Goal: Task Accomplishment & Management: Complete application form

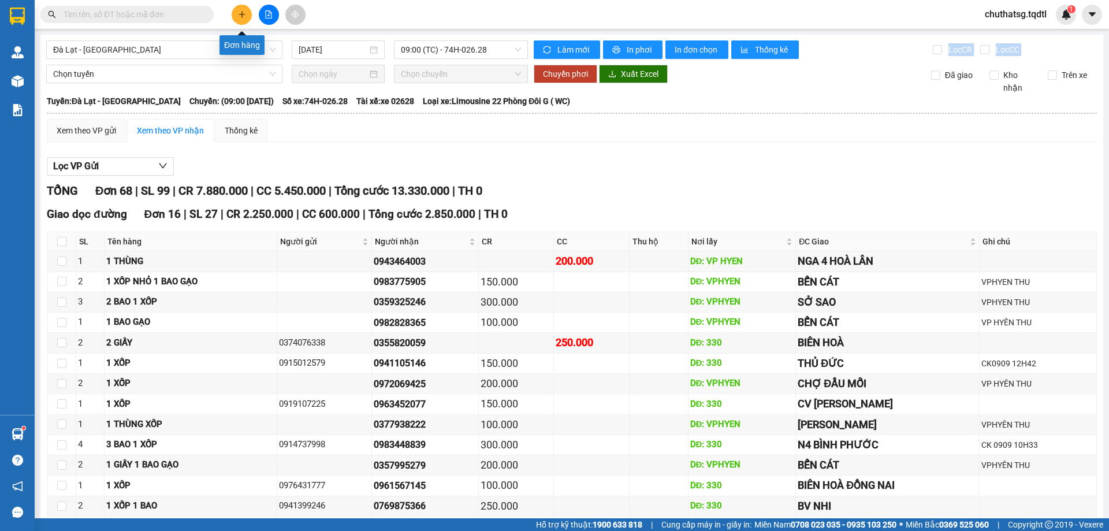
drag, startPoint x: 243, startPoint y: 7, endPoint x: 241, endPoint y: 16, distance: 9.0
click at [241, 16] on button at bounding box center [242, 15] width 20 height 20
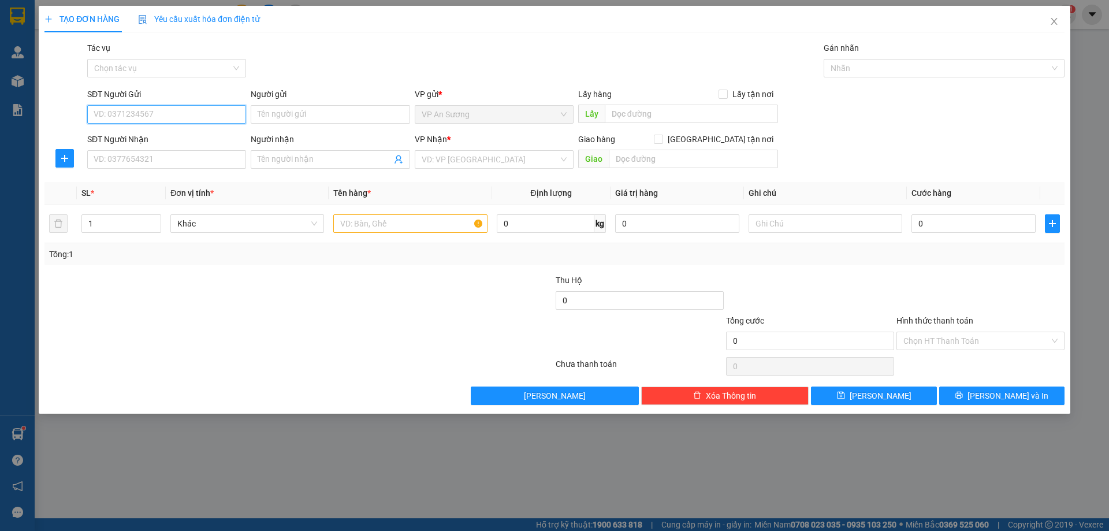
click at [121, 110] on input "SĐT Người Gửi" at bounding box center [166, 114] width 159 height 18
type input "0907868681"
click at [221, 169] on div "SĐT Người Nhận VD: 0377654321" at bounding box center [166, 153] width 159 height 40
click at [179, 169] on div "SĐT Người Nhận VD: 0377654321" at bounding box center [166, 153] width 159 height 40
click at [183, 162] on input "SĐT Người Nhận" at bounding box center [166, 159] width 159 height 18
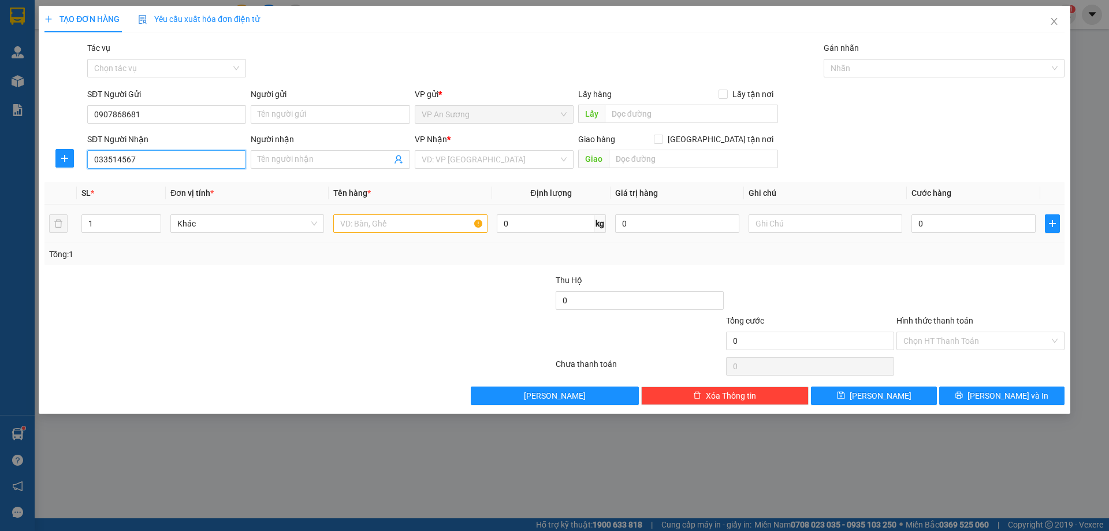
type input "033514567"
click at [364, 226] on input "text" at bounding box center [410, 223] width 154 height 18
type input "1 KIỆN MÀU CAM"
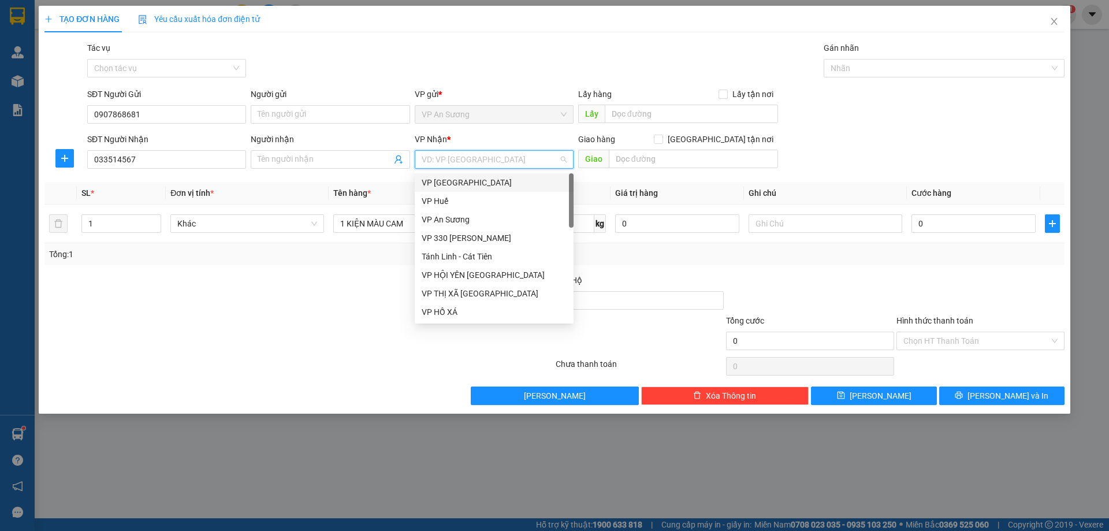
drag, startPoint x: 445, startPoint y: 154, endPoint x: 450, endPoint y: 161, distance: 8.7
click at [445, 155] on input "search" at bounding box center [490, 159] width 137 height 17
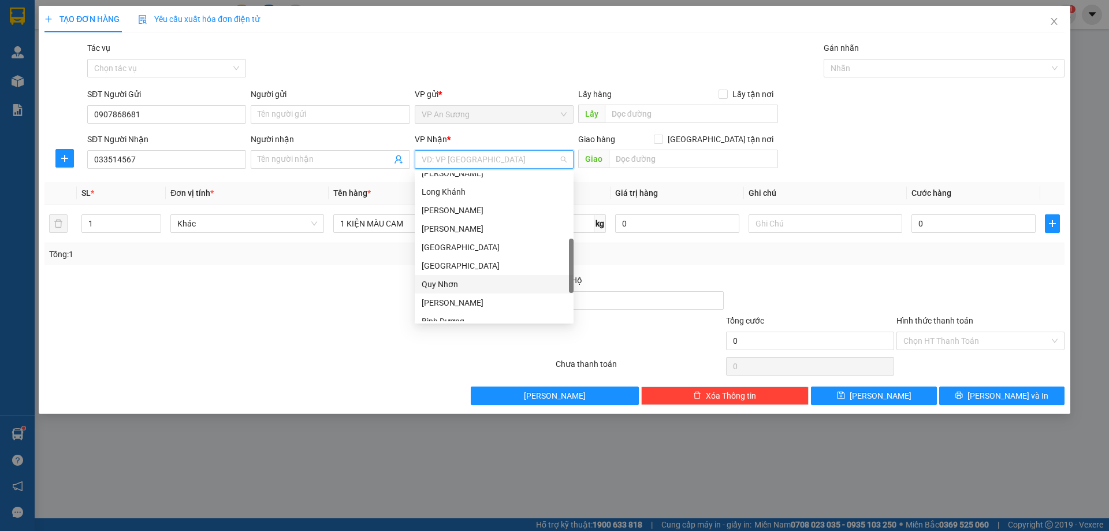
scroll to position [351, 0]
type input "K"
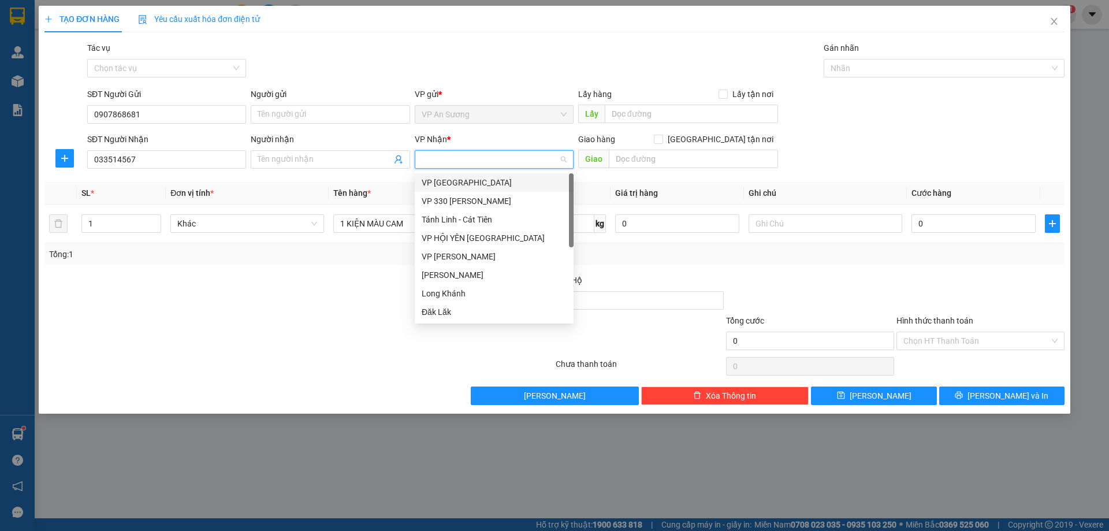
type input "L"
click at [447, 252] on div "VP [PERSON_NAME]" at bounding box center [494, 256] width 145 height 13
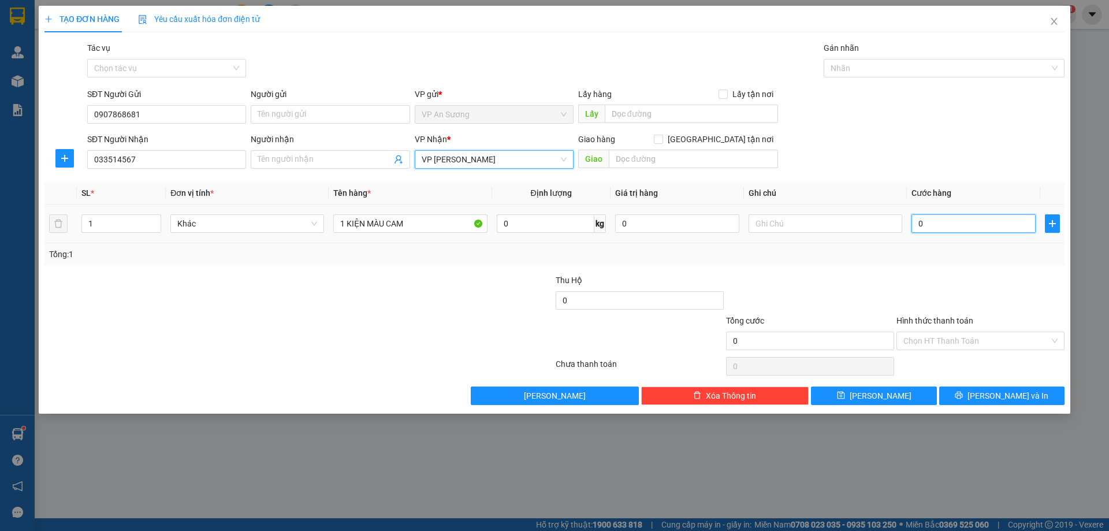
click at [924, 222] on input "0" at bounding box center [974, 223] width 124 height 18
type input "1"
type input "101"
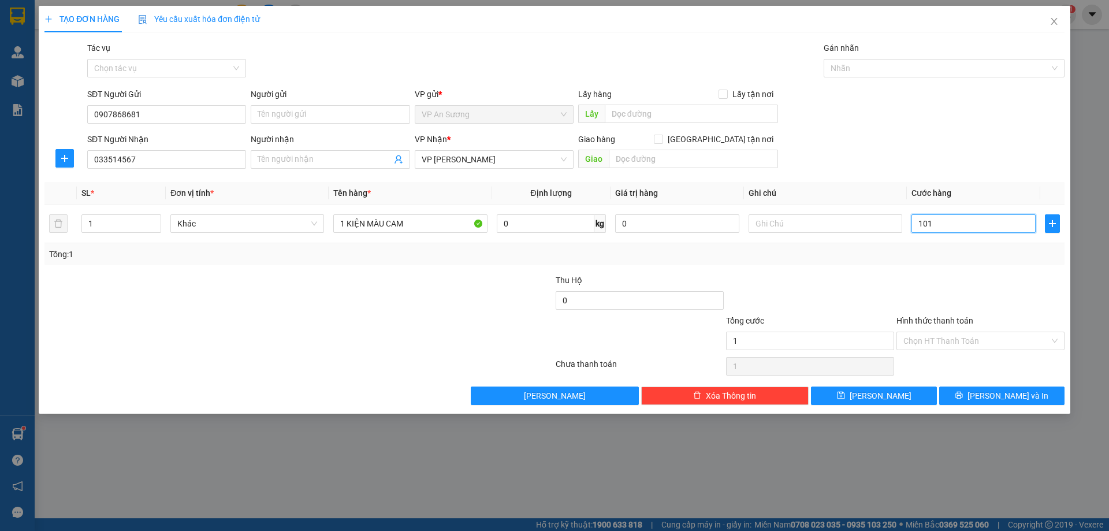
type input "101"
type input "1.010"
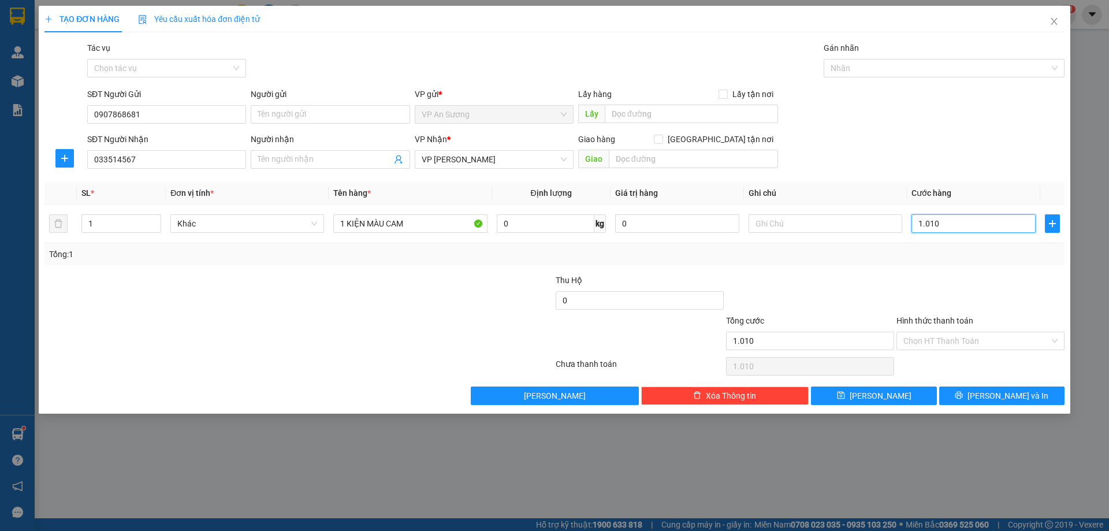
type input "10.100"
type input "101.000"
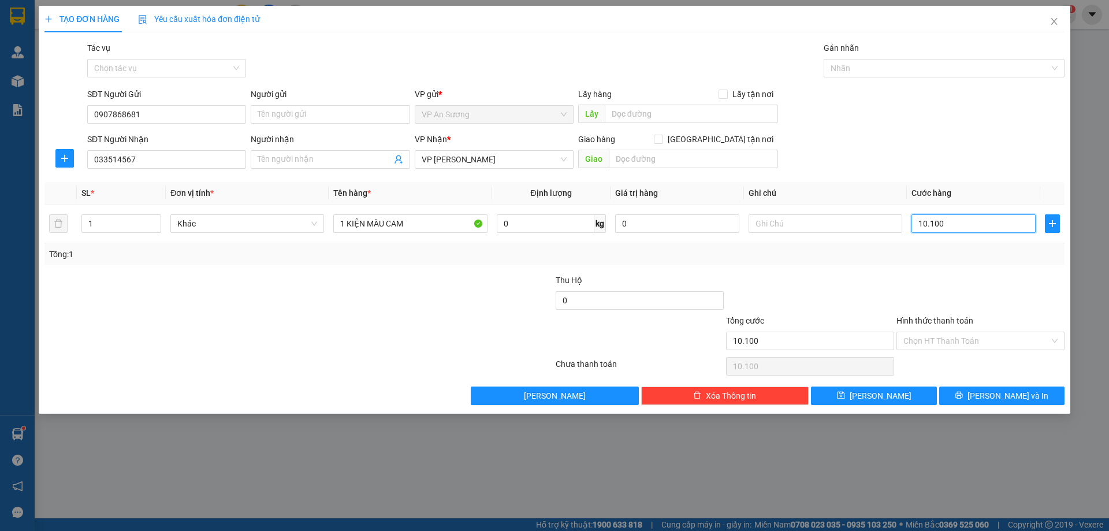
type input "101.000"
type input "10.100"
type input "1.010"
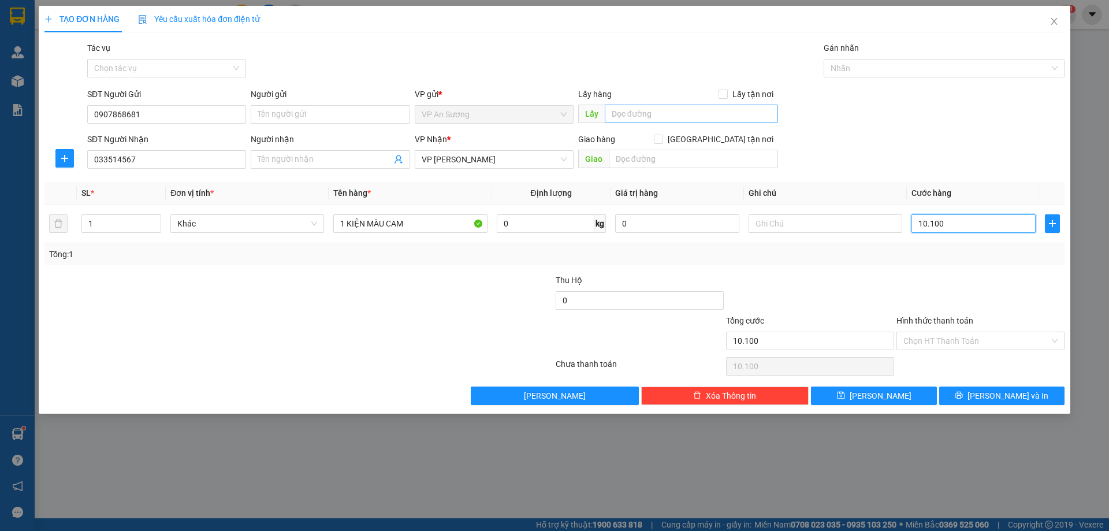
type input "1.010"
type input "101"
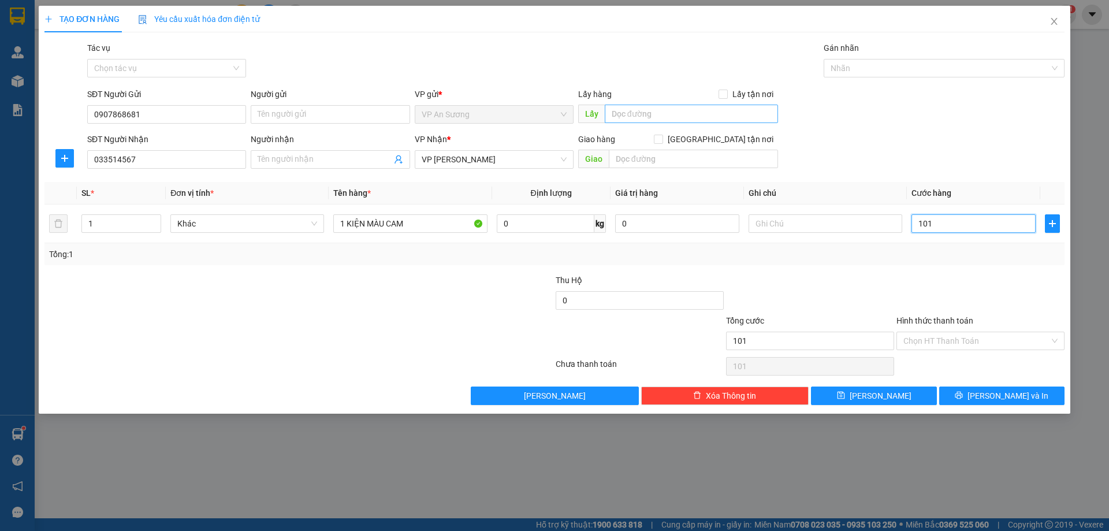
type input "10"
type input "1"
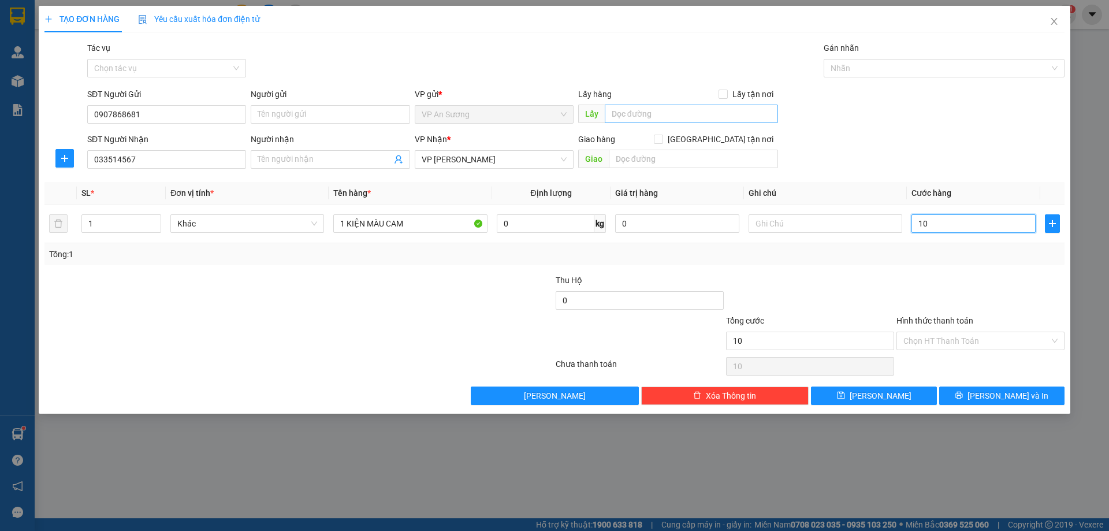
type input "1"
type input "10"
type input "100"
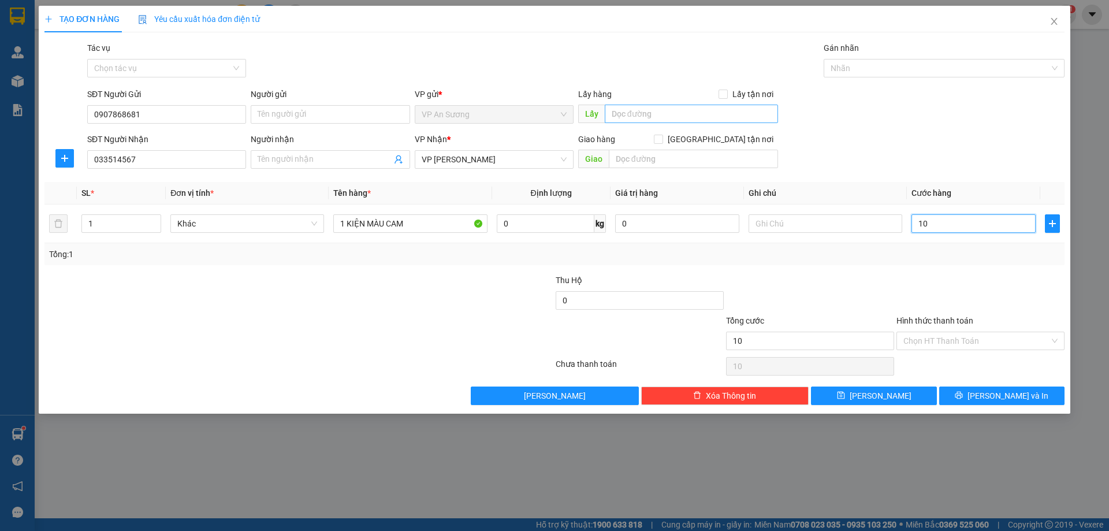
type input "100"
type input "1.000"
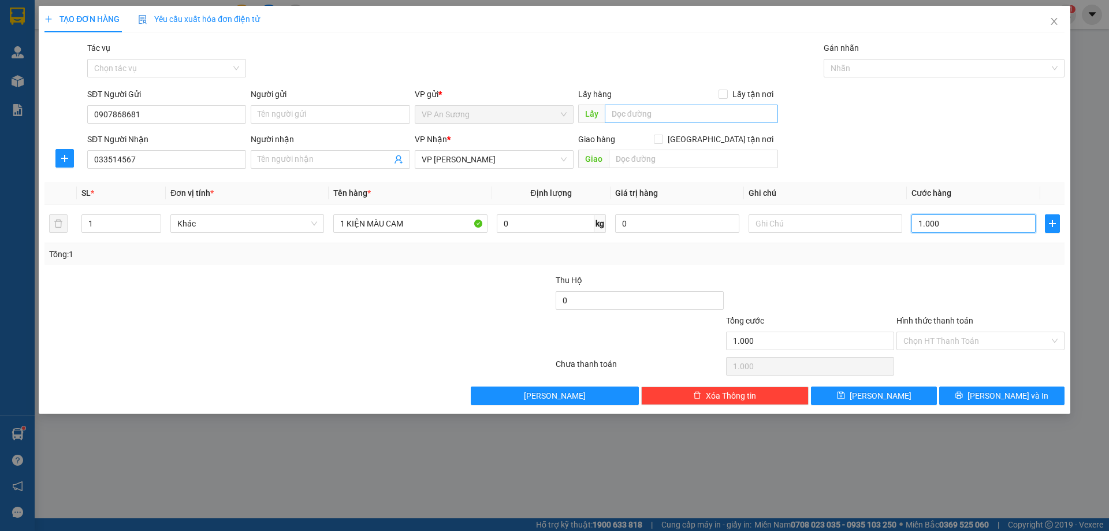
type input "10.000"
type input "100.000"
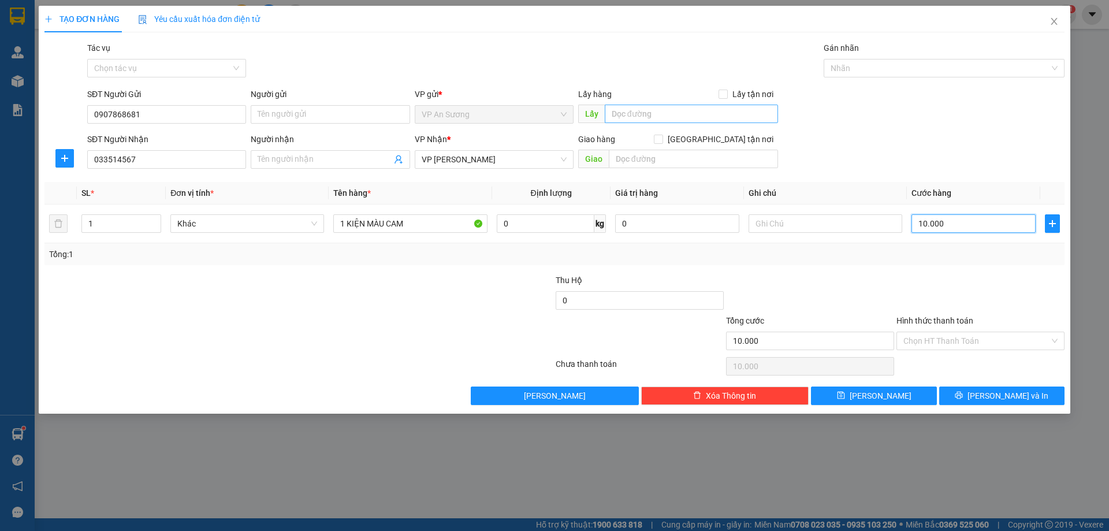
type input "100.000"
click at [996, 341] on input "Hình thức thanh toán" at bounding box center [977, 340] width 146 height 17
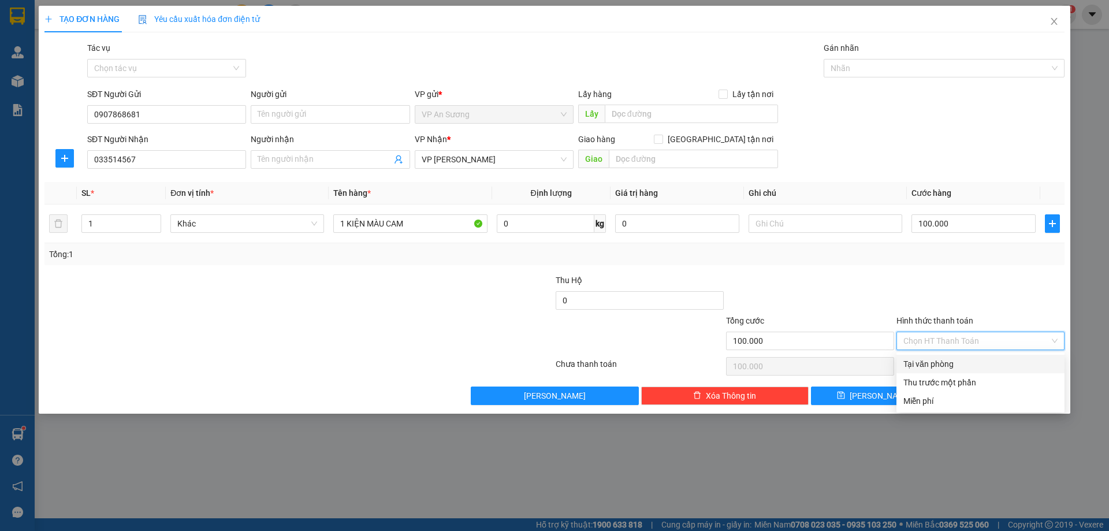
click at [967, 369] on div "Tại văn phòng" at bounding box center [981, 364] width 154 height 13
type input "0"
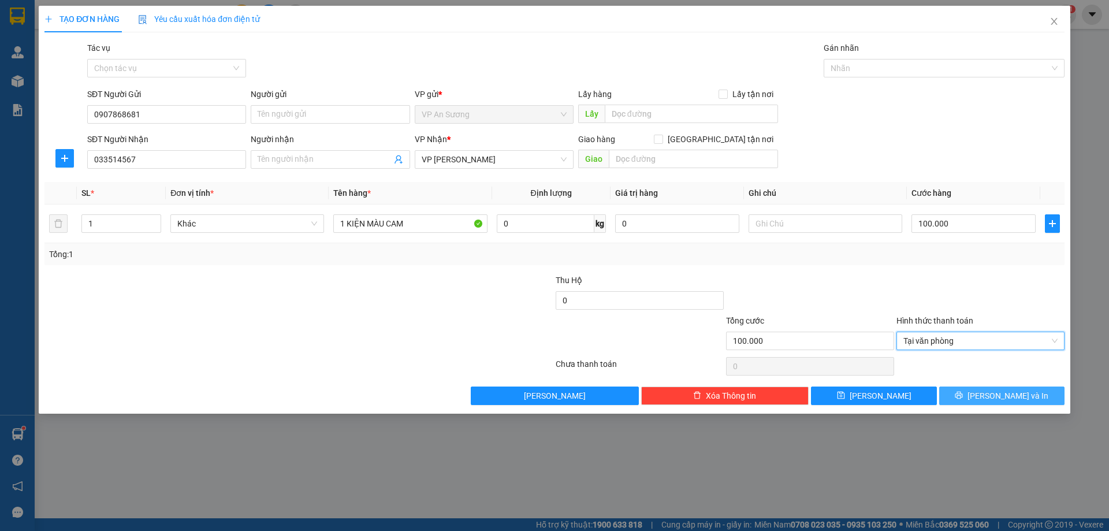
click at [976, 399] on button "[PERSON_NAME] và In" at bounding box center [1001, 396] width 125 height 18
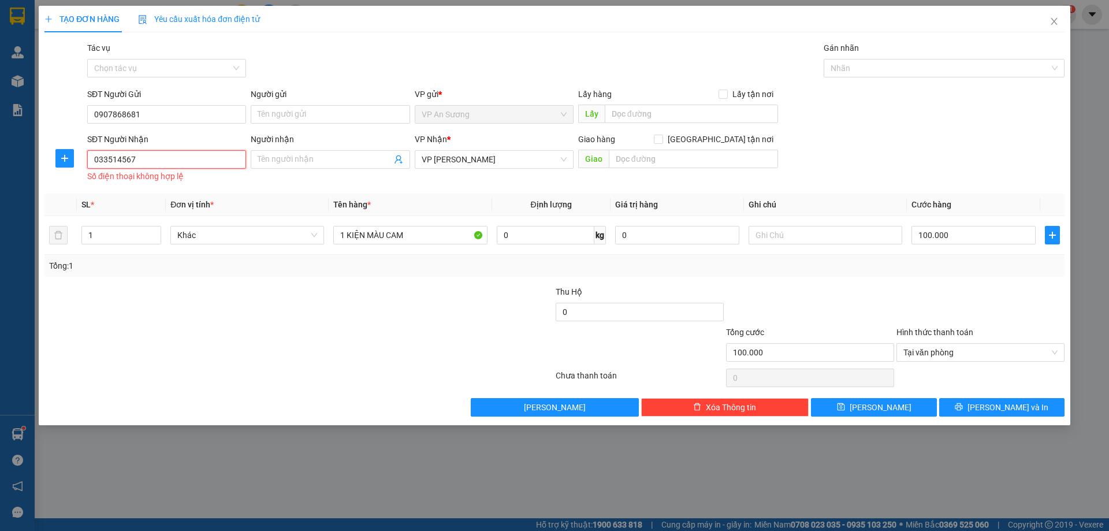
click at [192, 163] on input "033514567" at bounding box center [166, 159] width 159 height 18
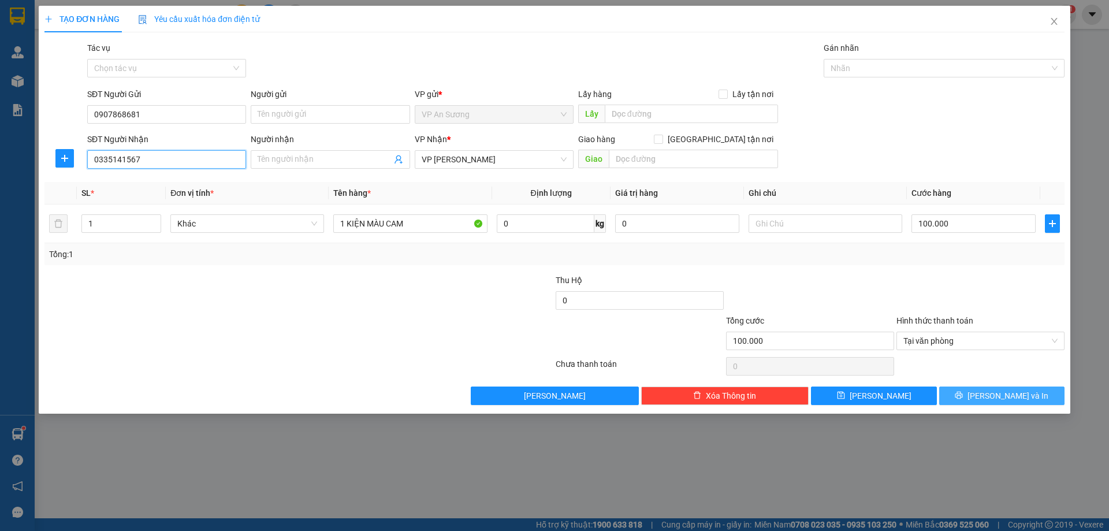
type input "0335141567"
click at [971, 391] on button "[PERSON_NAME] và In" at bounding box center [1001, 396] width 125 height 18
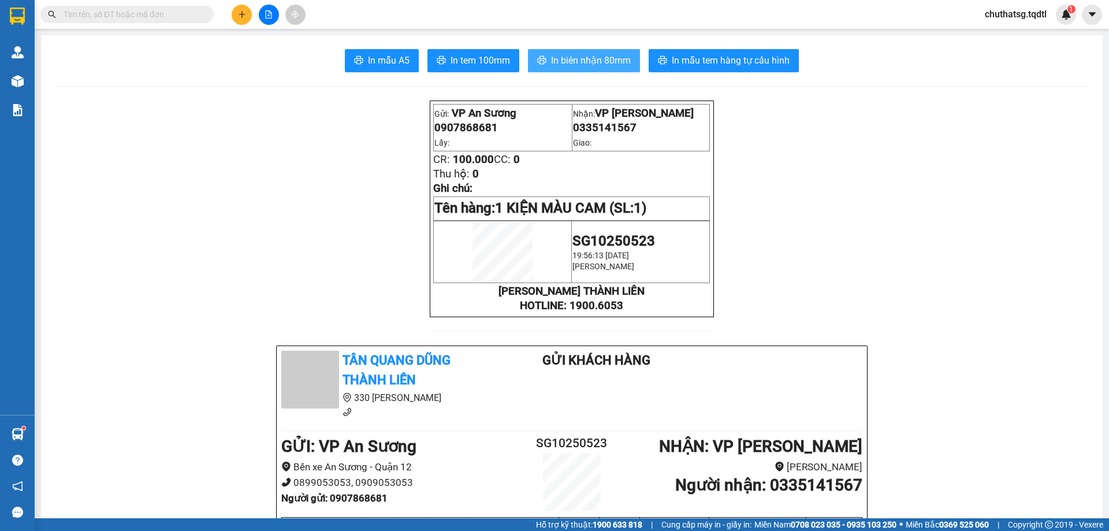
drag, startPoint x: 574, startPoint y: 62, endPoint x: 768, endPoint y: 76, distance: 194.6
click at [579, 62] on span "In biên nhận 80mm" at bounding box center [591, 60] width 80 height 14
click at [601, 53] on span "In biên nhận 80mm" at bounding box center [591, 60] width 80 height 14
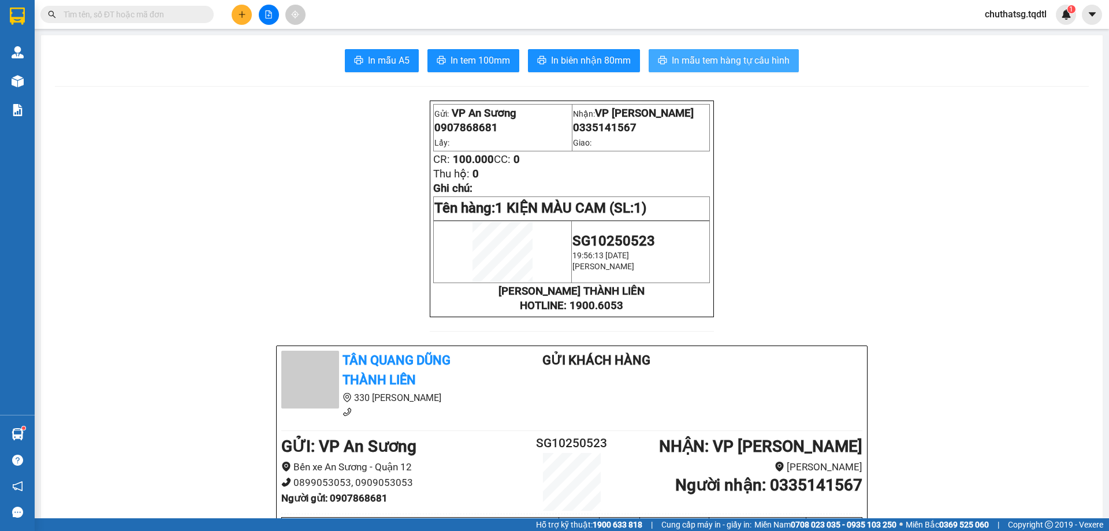
click at [746, 67] on span "In mẫu tem hàng tự cấu hình" at bounding box center [731, 60] width 118 height 14
click at [244, 14] on icon "plus" at bounding box center [242, 14] width 6 height 1
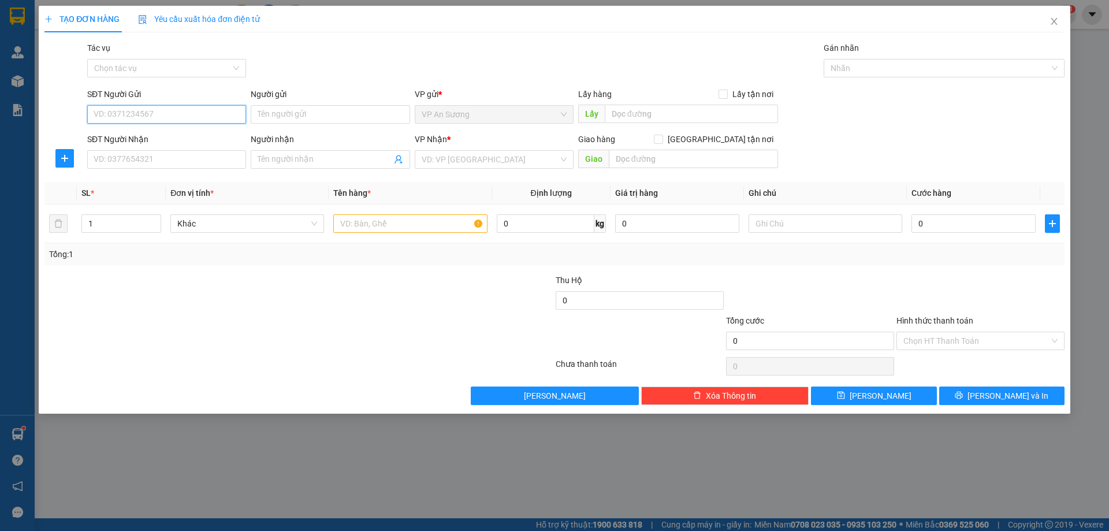
click at [196, 109] on input "SĐT Người Gửi" at bounding box center [166, 114] width 159 height 18
type input "0919771407"
click at [181, 165] on input "SĐT Người Nhận" at bounding box center [166, 159] width 159 height 18
click at [136, 105] on input "0919771407" at bounding box center [166, 114] width 159 height 18
click at [118, 114] on input "0919771407" at bounding box center [166, 114] width 159 height 18
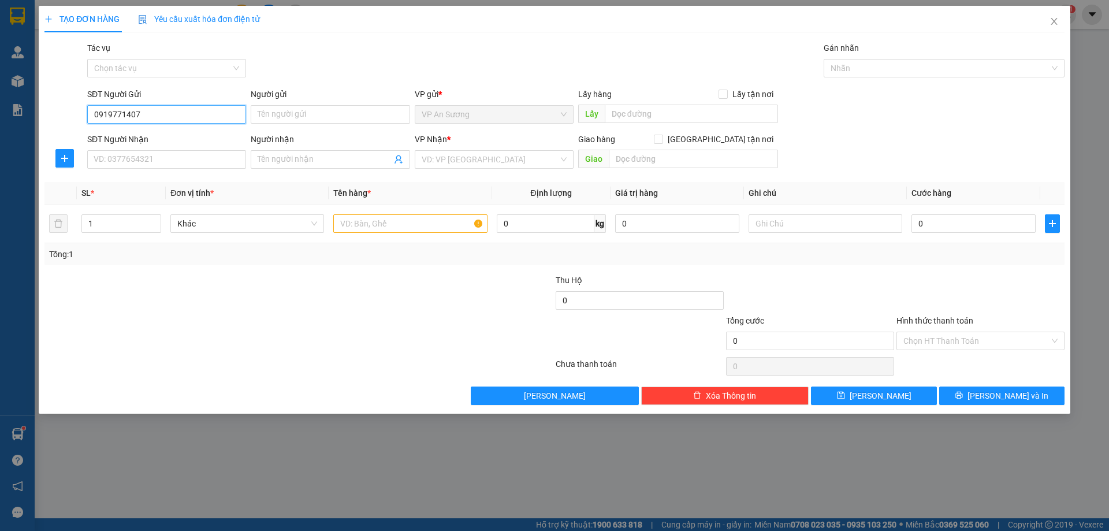
click at [118, 114] on input "0919771407" at bounding box center [166, 114] width 159 height 18
drag, startPoint x: 121, startPoint y: 151, endPoint x: 122, endPoint y: 162, distance: 11.0
click at [122, 157] on input "SĐT Người Nhận" at bounding box center [166, 159] width 159 height 18
paste input "0919771407"
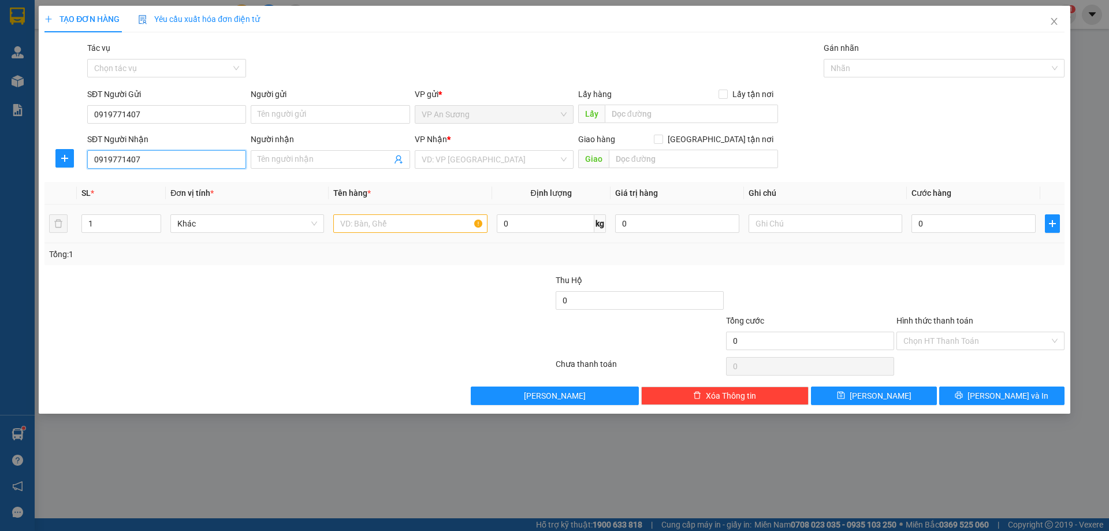
type input "0919771407"
click at [367, 226] on input "text" at bounding box center [410, 223] width 154 height 18
drag, startPoint x: 373, startPoint y: 221, endPoint x: 375, endPoint y: 230, distance: 9.0
click at [373, 224] on input "text" at bounding box center [410, 223] width 154 height 18
drag, startPoint x: 367, startPoint y: 232, endPoint x: 365, endPoint y: 214, distance: 18.6
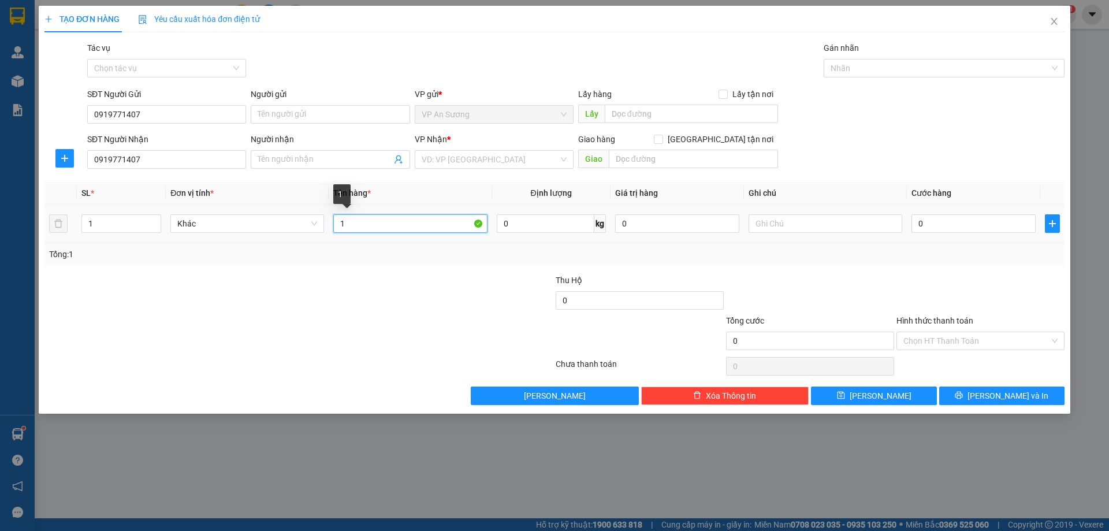
click at [365, 215] on input "1" at bounding box center [410, 223] width 154 height 18
type input "1 XE SH"
click at [121, 229] on input "1" at bounding box center [121, 223] width 79 height 17
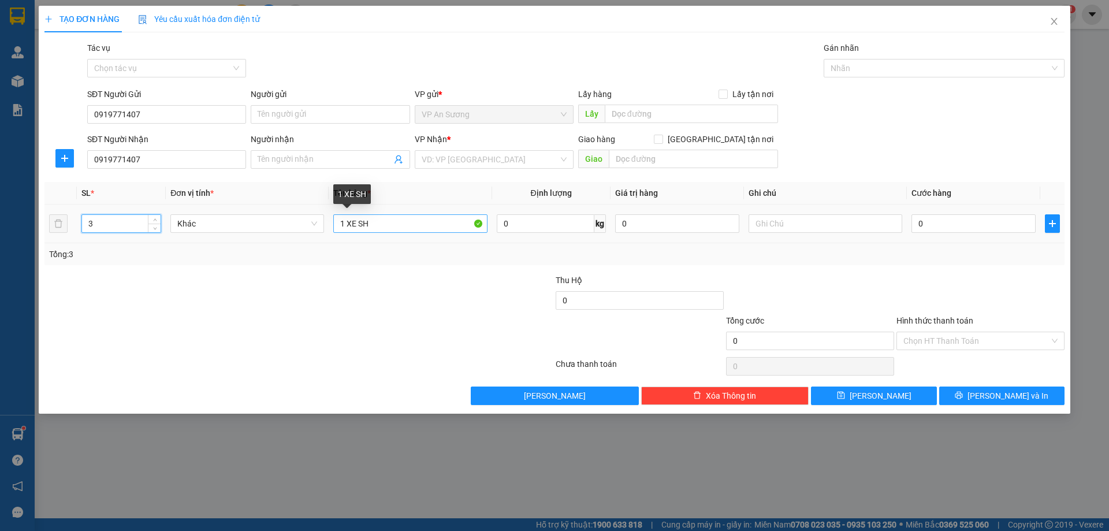
type input "3"
click at [404, 226] on input "1 XE SH" at bounding box center [410, 223] width 154 height 18
click at [371, 221] on input "1 XE SH 74 C125416" at bounding box center [410, 223] width 154 height 18
click at [381, 221] on input "1 XE SH 74 C125416" at bounding box center [410, 223] width 154 height 18
click at [390, 225] on input "1 XE SH 74 - C125416" at bounding box center [410, 223] width 154 height 18
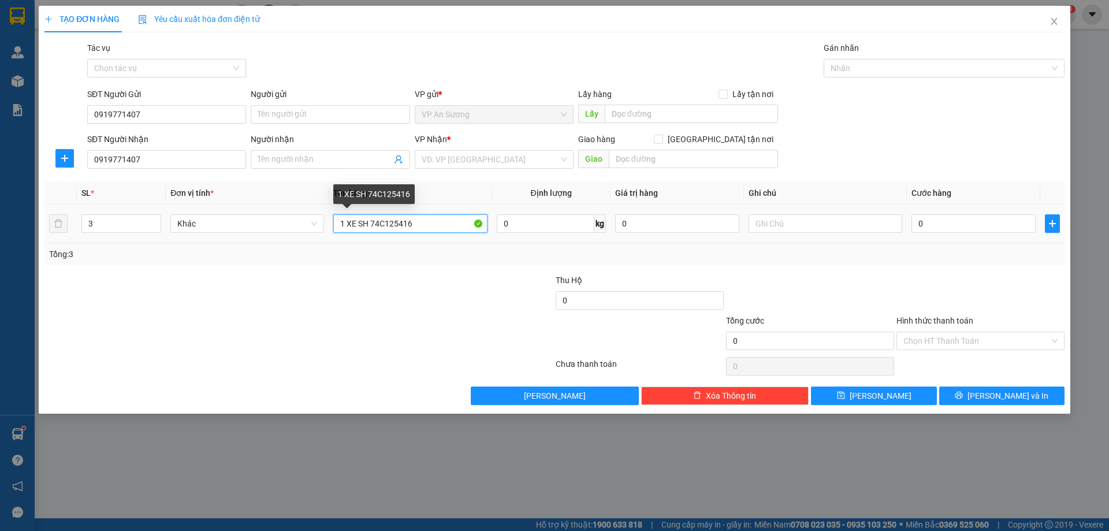
click at [379, 224] on input "1 XE SH 74C125416" at bounding box center [410, 223] width 154 height 18
click at [415, 222] on input "1 XE SH 74-C125416" at bounding box center [410, 223] width 154 height 18
type input "1 XE SH 74-C125416+2T GIẤY"
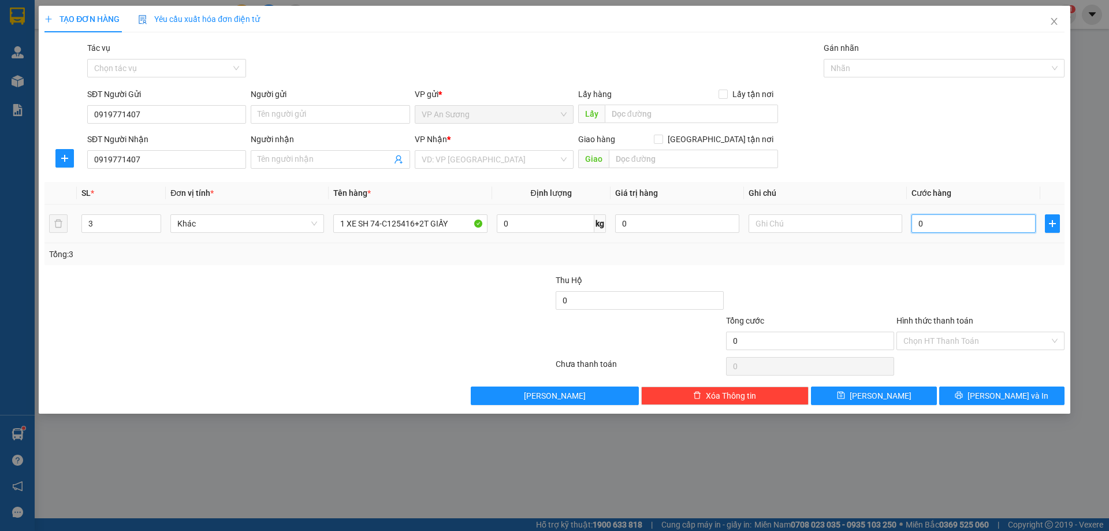
click at [986, 222] on input "0" at bounding box center [974, 223] width 124 height 18
click at [984, 222] on input "0" at bounding box center [974, 223] width 124 height 18
type input "1"
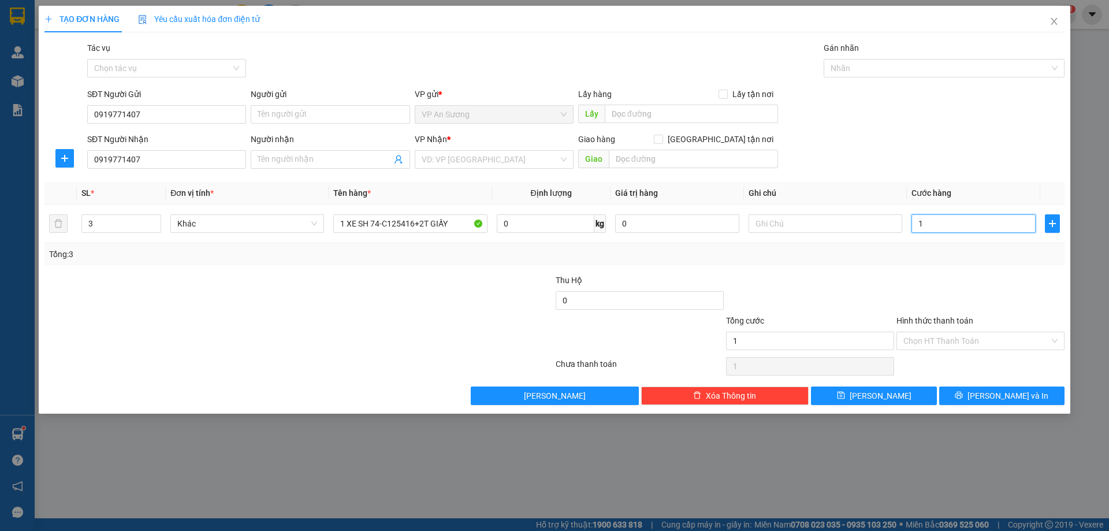
type input "14"
type input "140"
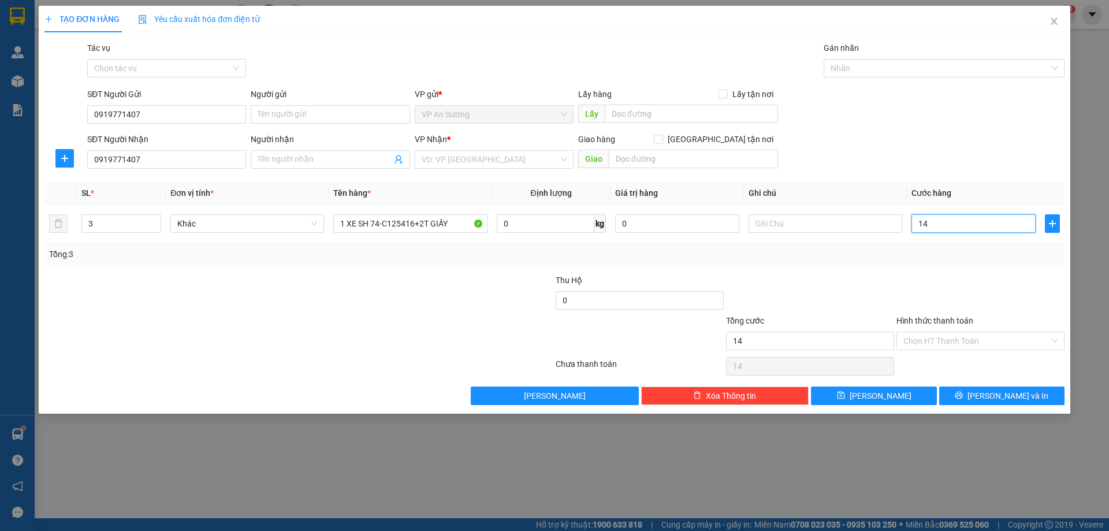
type input "140"
type input "1.400"
type input "14.000"
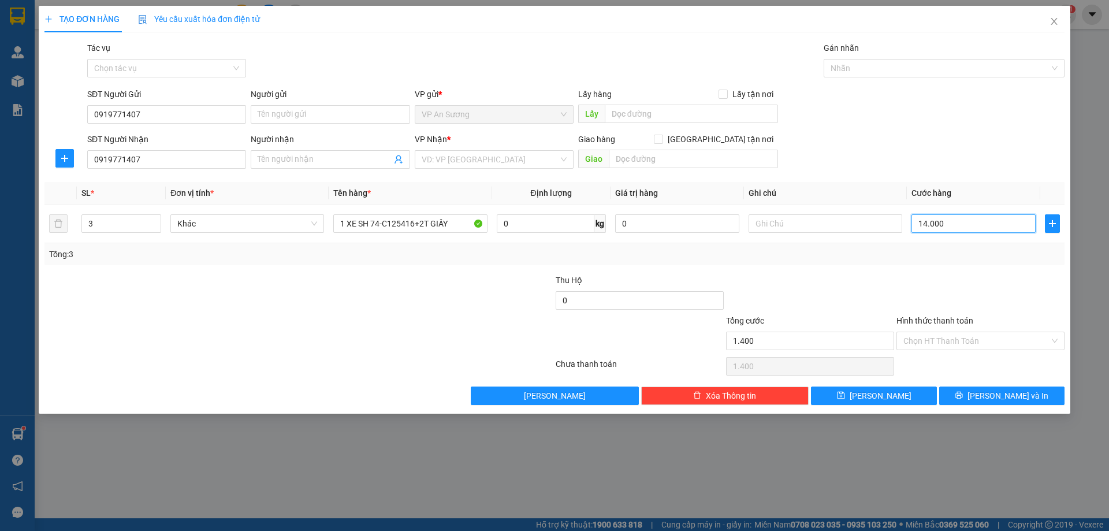
type input "14.000"
type input "140.000"
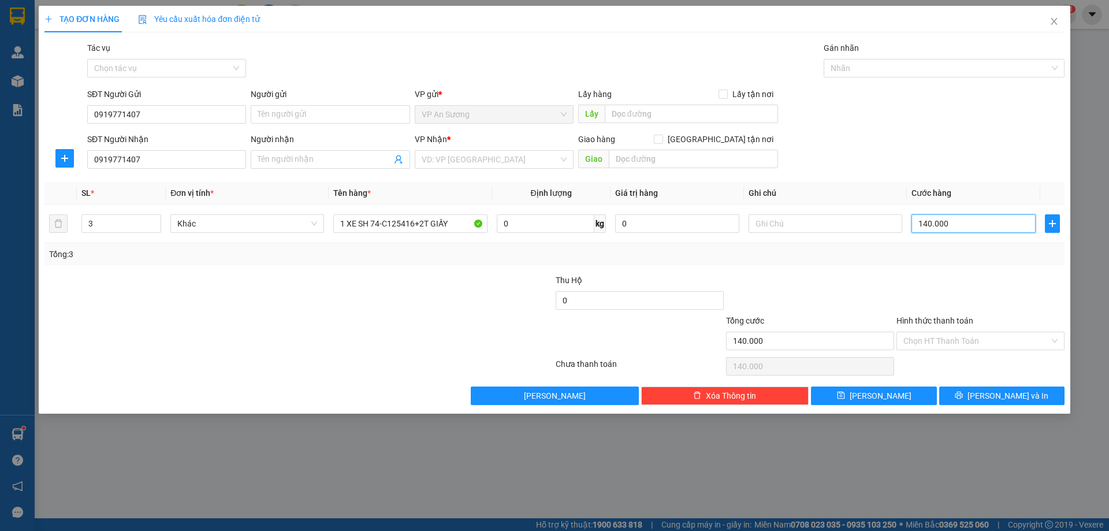
type input "1.400.000"
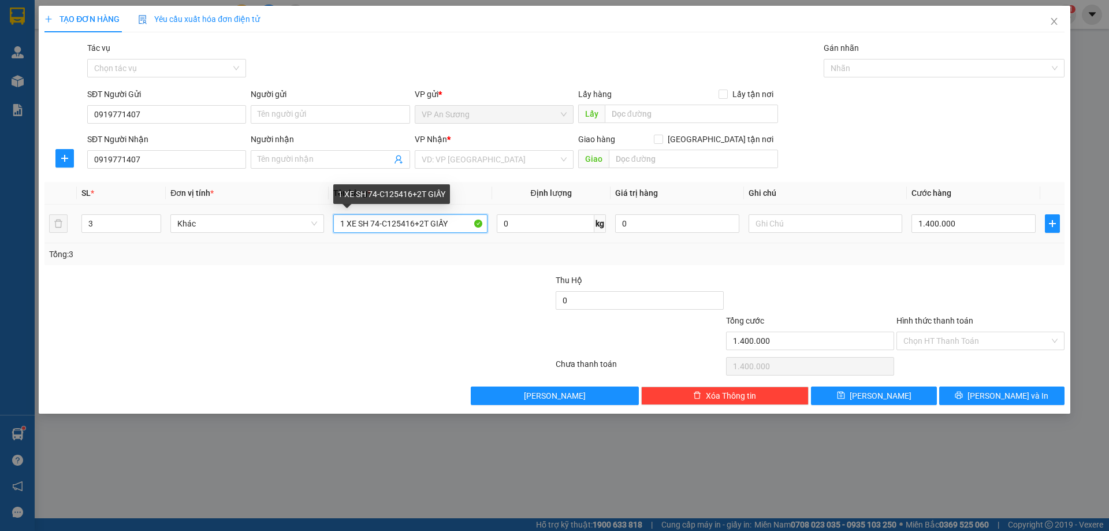
drag, startPoint x: 444, startPoint y: 227, endPoint x: 455, endPoint y: 223, distance: 11.2
click at [450, 225] on input "1 XE SH 74-C125416+2T GIẤY" at bounding box center [410, 223] width 154 height 18
click at [459, 220] on input "1 XE SH 74-C125416+2T GIẤY" at bounding box center [410, 223] width 154 height 18
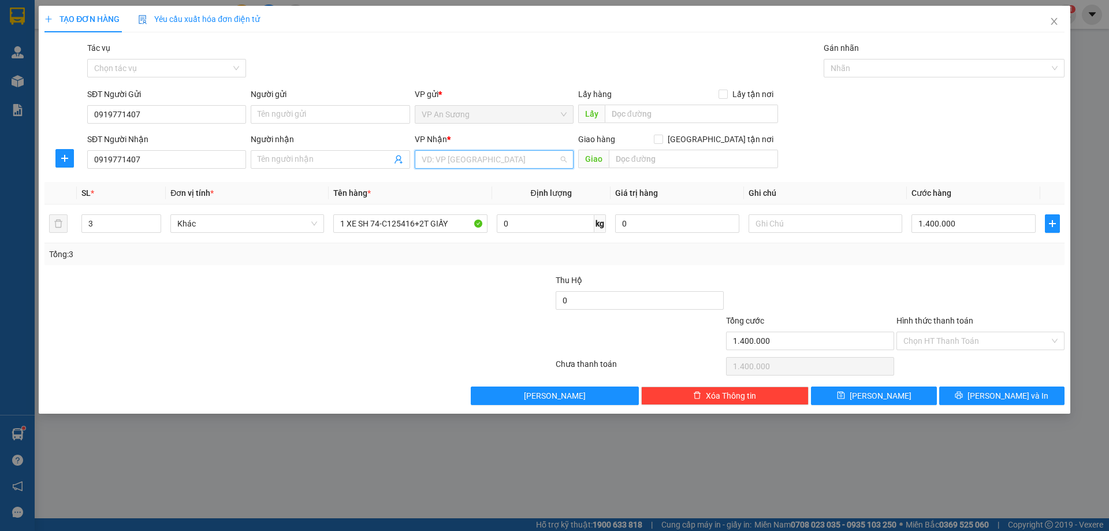
click at [496, 165] on input "search" at bounding box center [490, 159] width 137 height 17
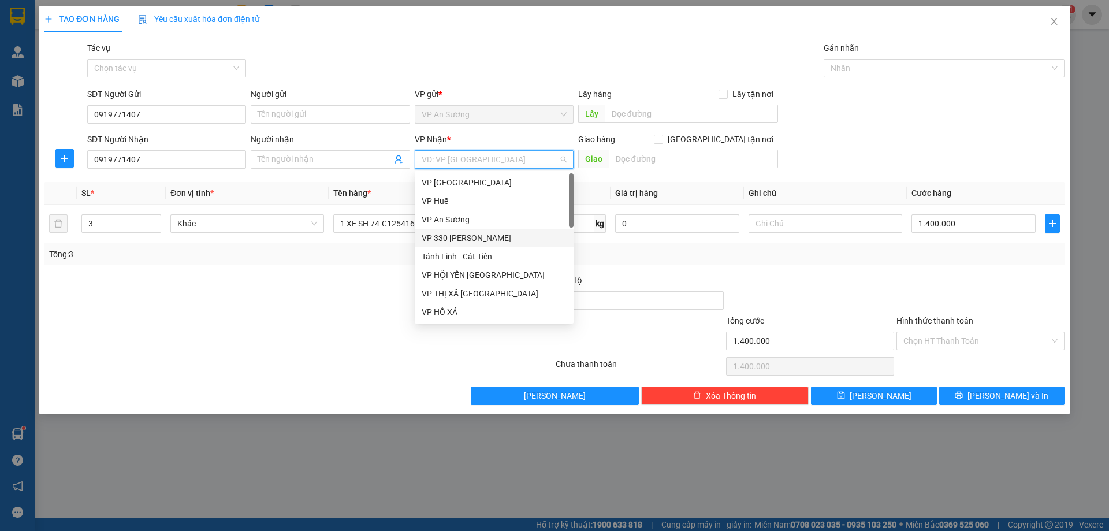
click at [467, 238] on div "VP 330 [PERSON_NAME]" at bounding box center [494, 238] width 145 height 13
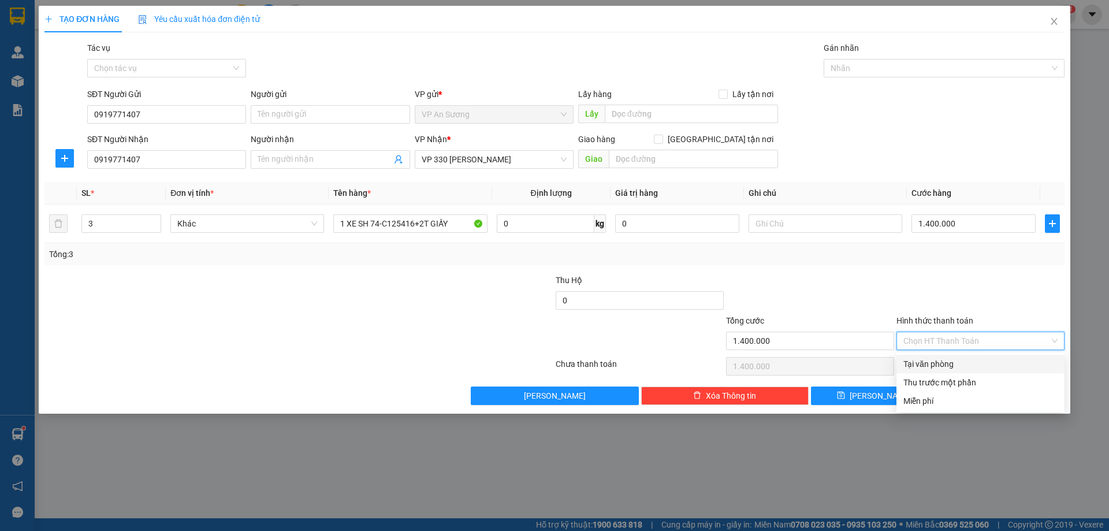
click at [947, 346] on input "Hình thức thanh toán" at bounding box center [977, 340] width 146 height 17
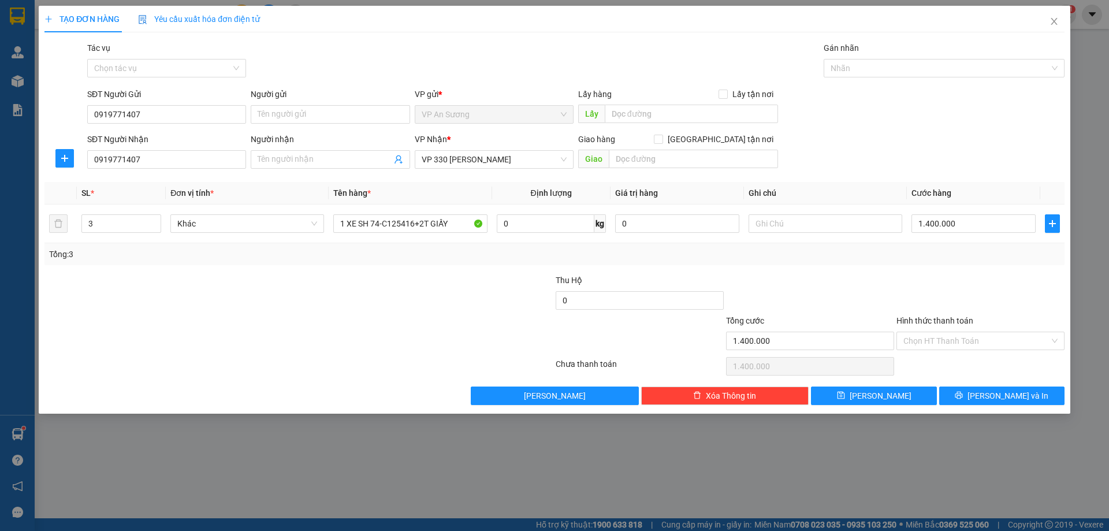
click at [978, 283] on div at bounding box center [981, 294] width 170 height 40
click at [995, 396] on span "[PERSON_NAME] và In" at bounding box center [1008, 395] width 81 height 13
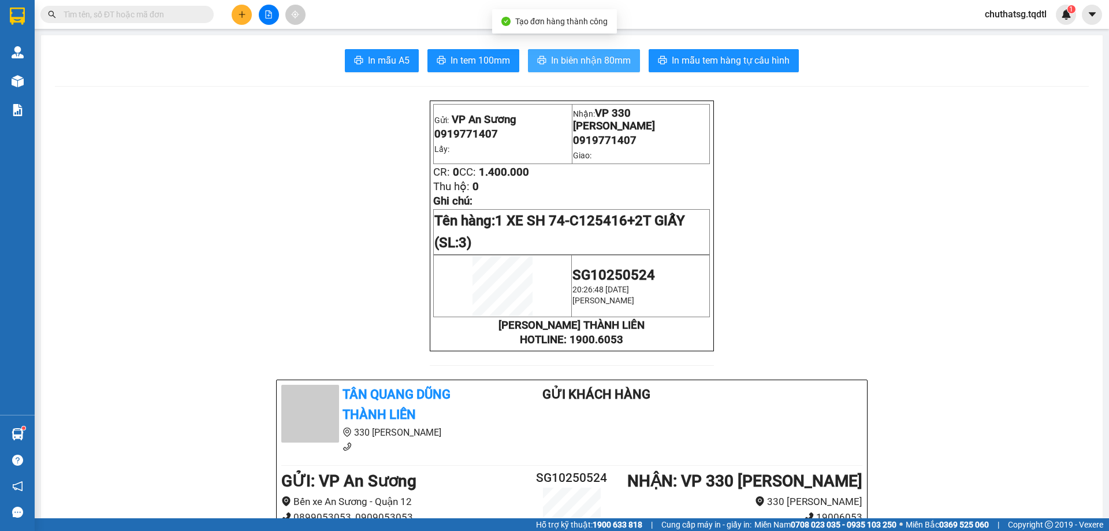
click at [578, 62] on span "In biên nhận 80mm" at bounding box center [591, 60] width 80 height 14
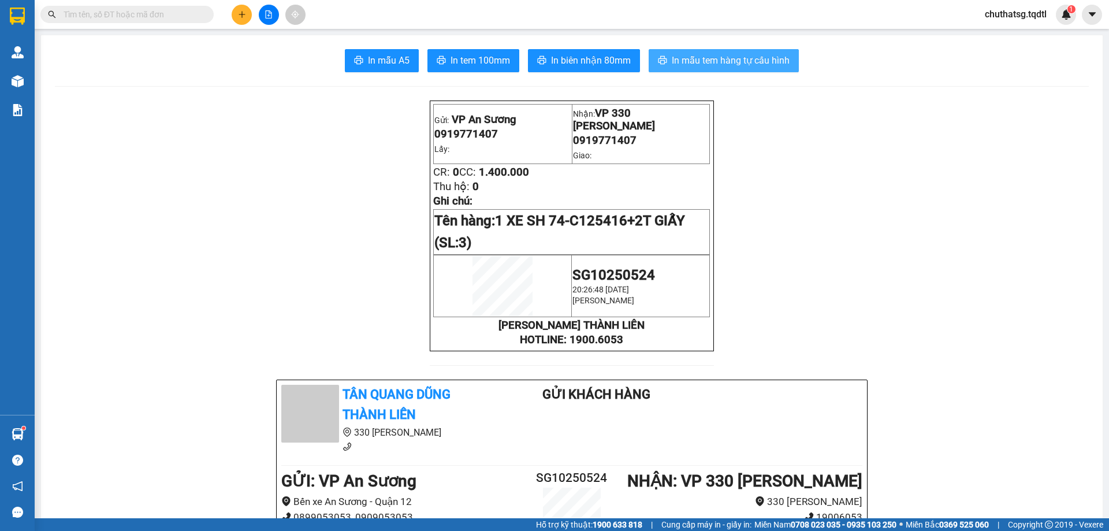
click at [723, 56] on span "In mẫu tem hàng tự cấu hình" at bounding box center [731, 60] width 118 height 14
